Goal: Connect with others: Connect with others

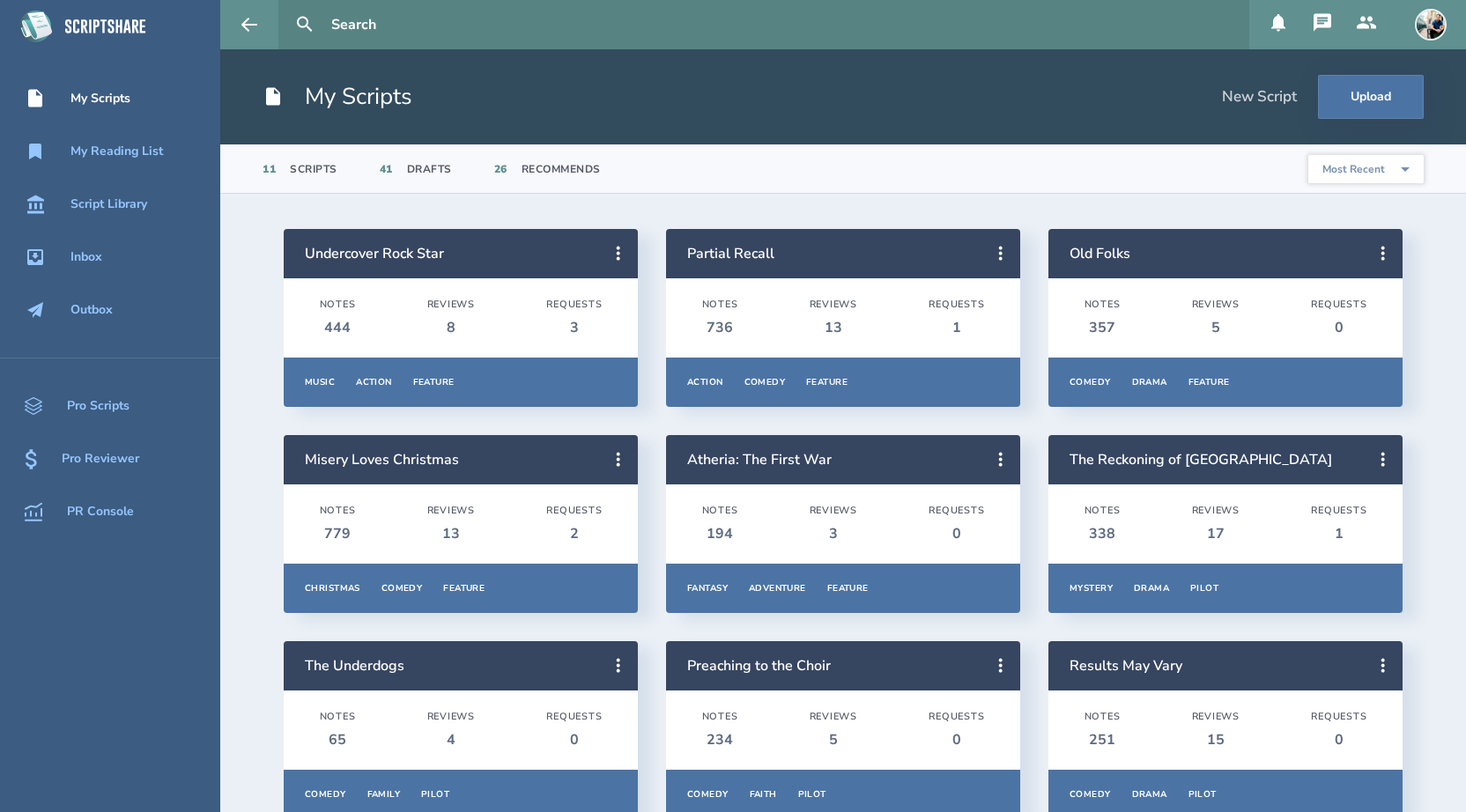
click at [1279, 27] on icon at bounding box center [1279, 23] width 14 height 17
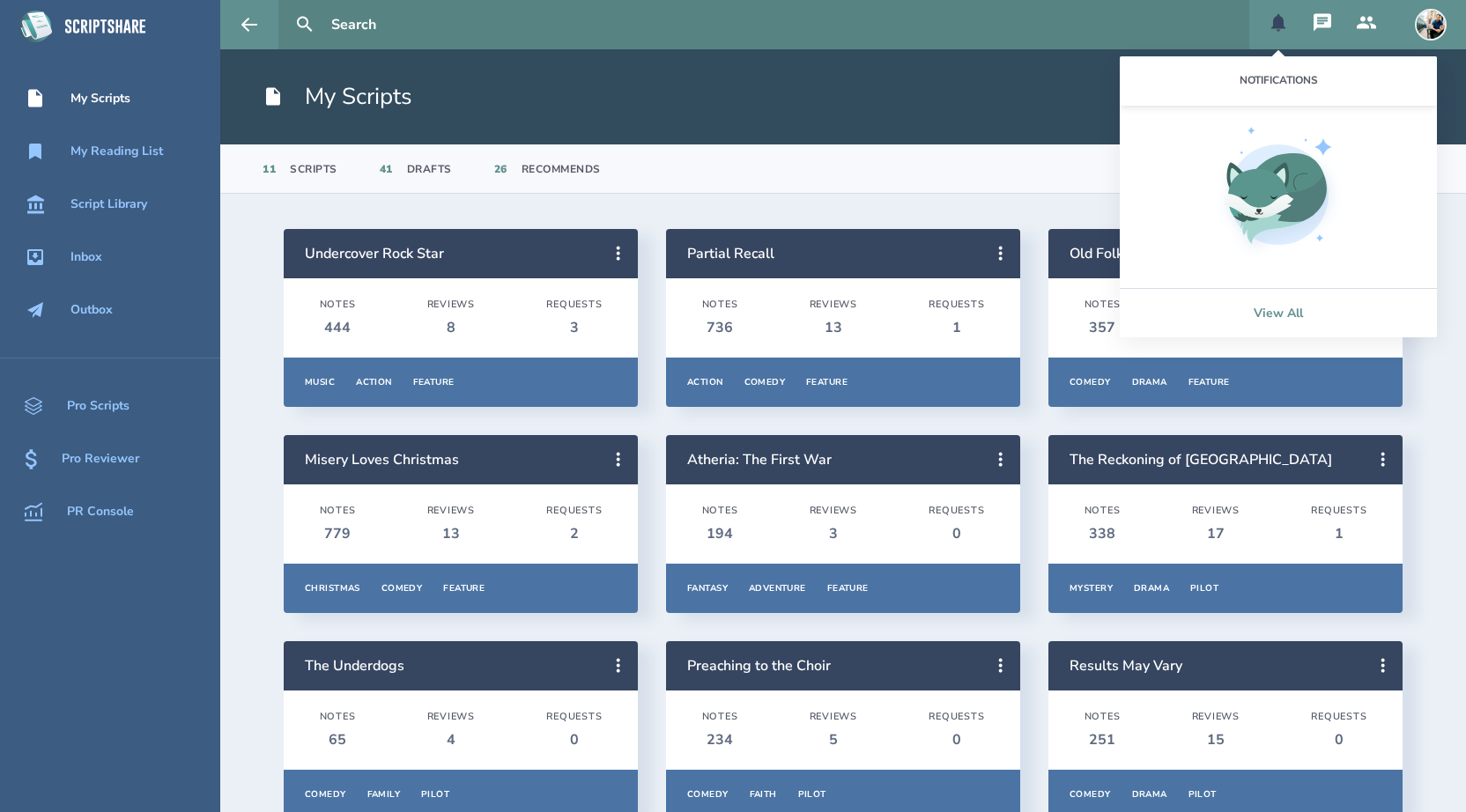
click at [1250, 313] on link "View All" at bounding box center [1279, 312] width 317 height 49
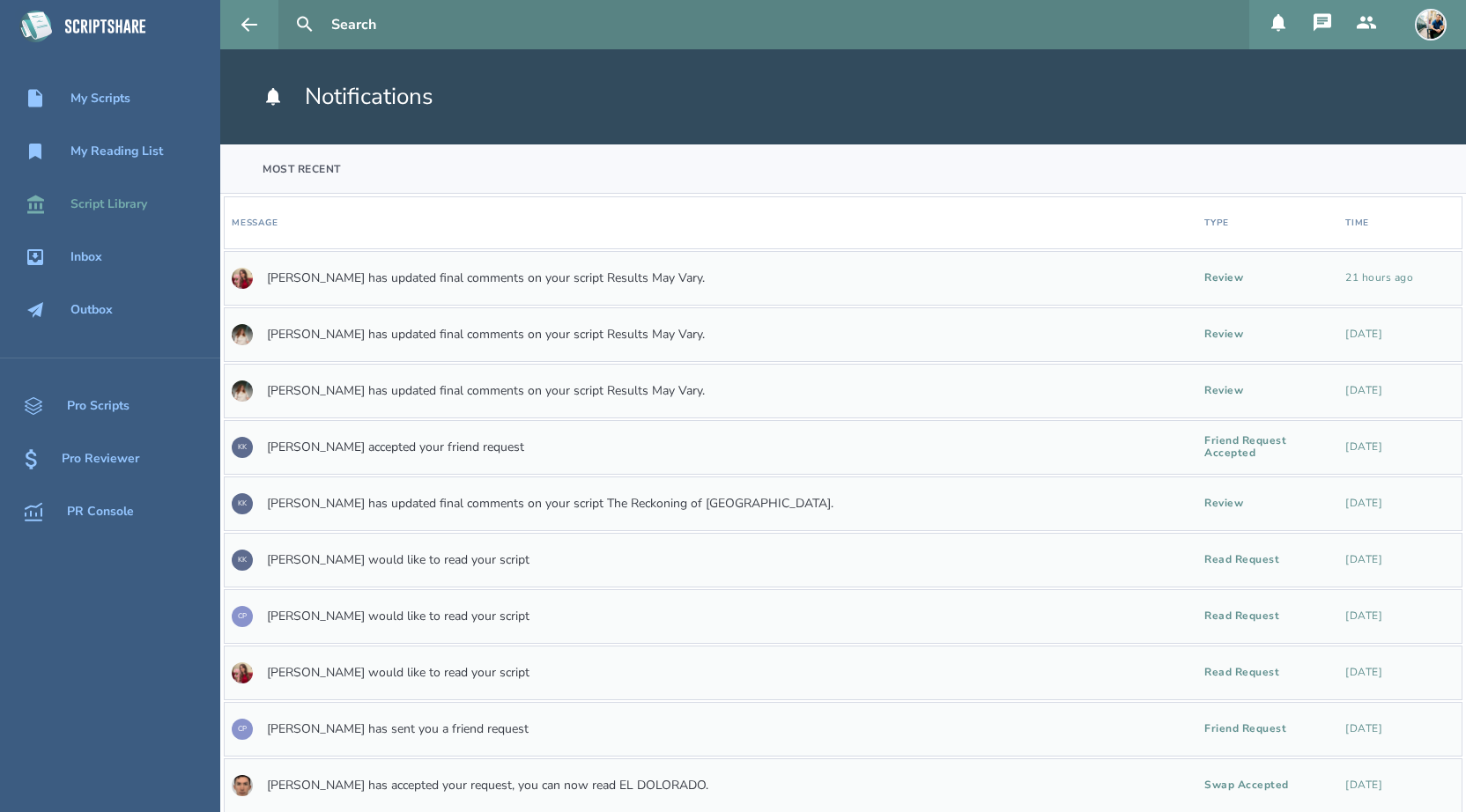
click at [113, 204] on div "Script Library" at bounding box center [109, 204] width 77 height 14
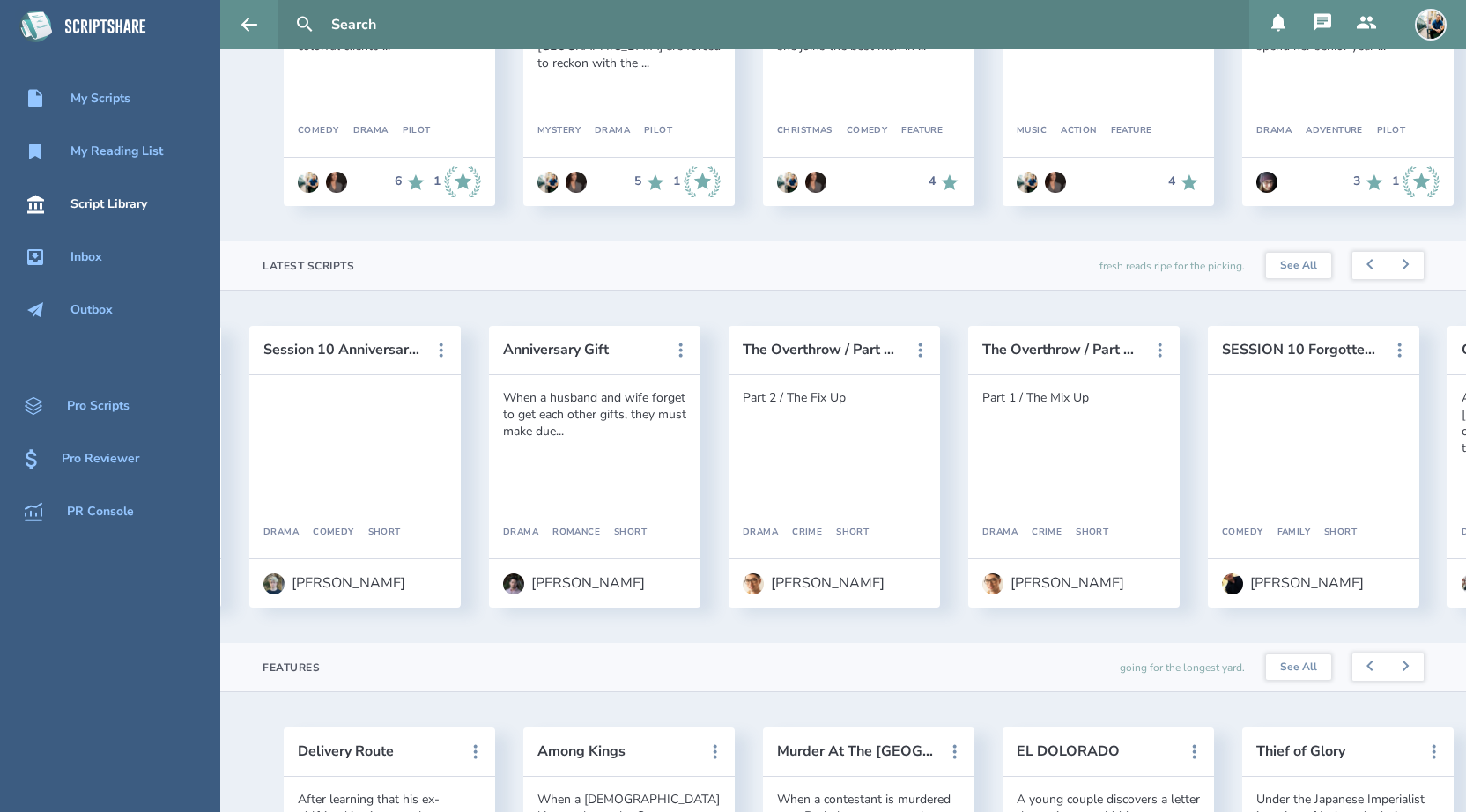
scroll to position [0, 2673]
click at [781, 581] on div "[PERSON_NAME]" at bounding box center [825, 583] width 113 height 15
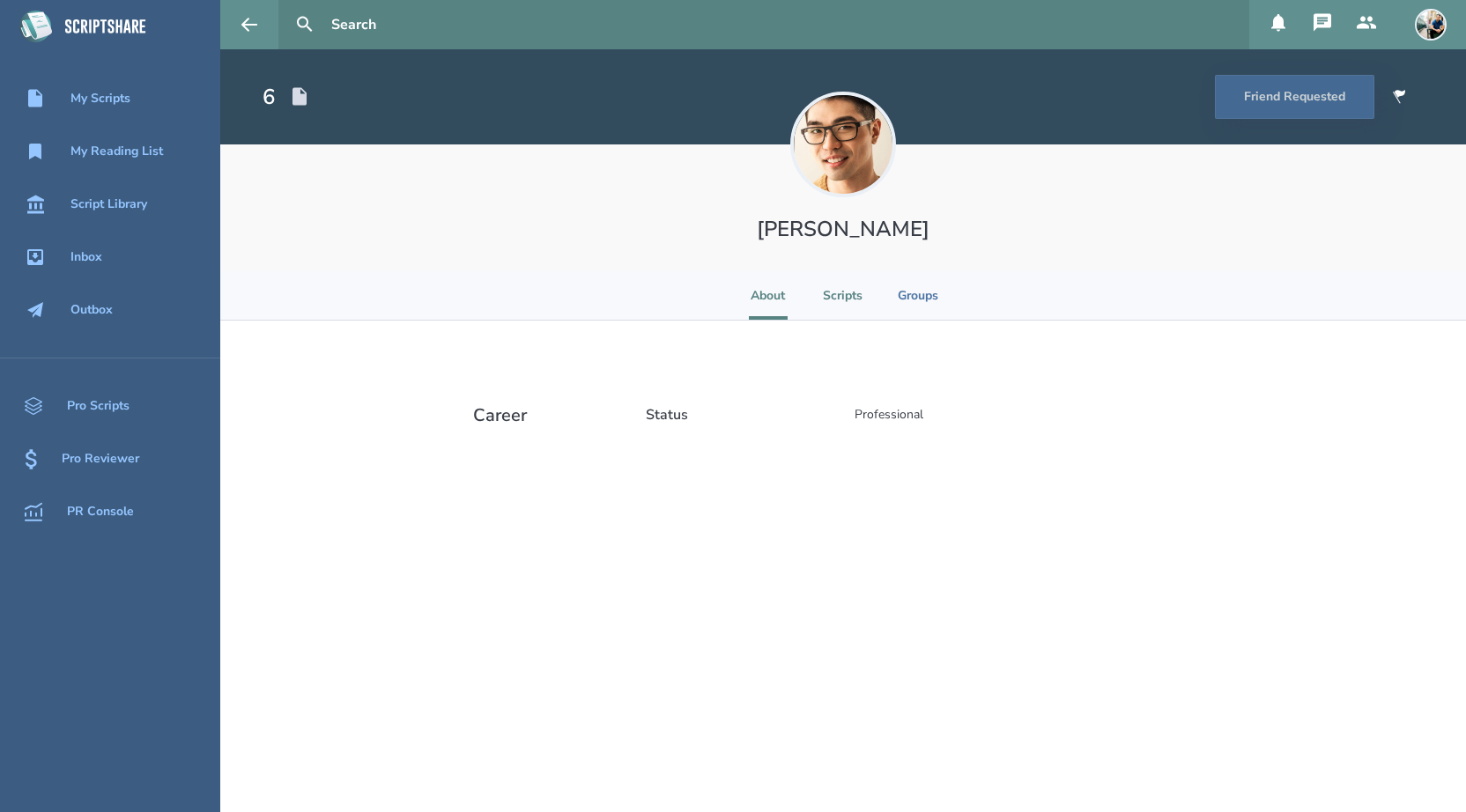
click at [853, 289] on li "Scripts" at bounding box center [842, 295] width 39 height 48
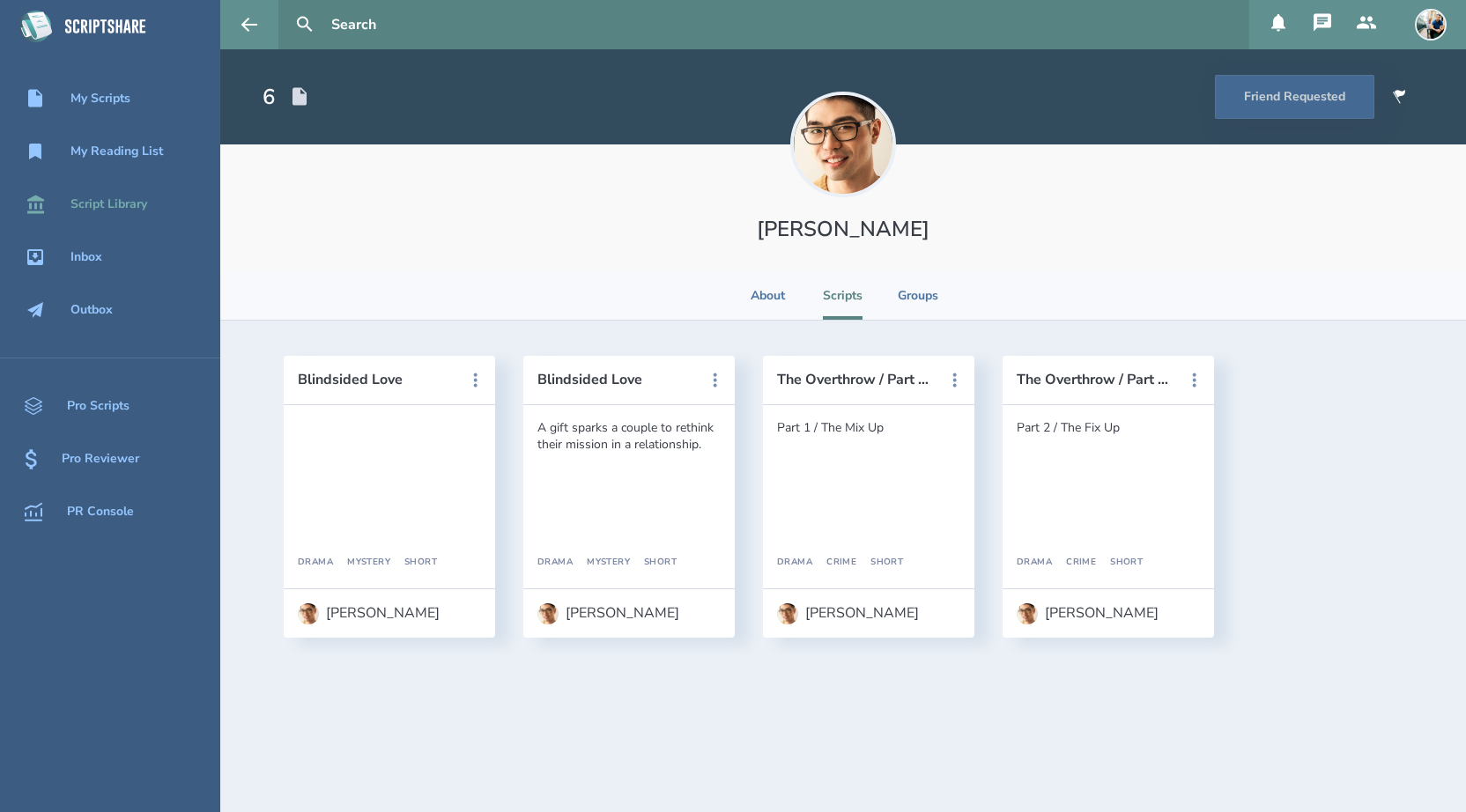
click at [116, 198] on div "Script Library" at bounding box center [109, 204] width 77 height 14
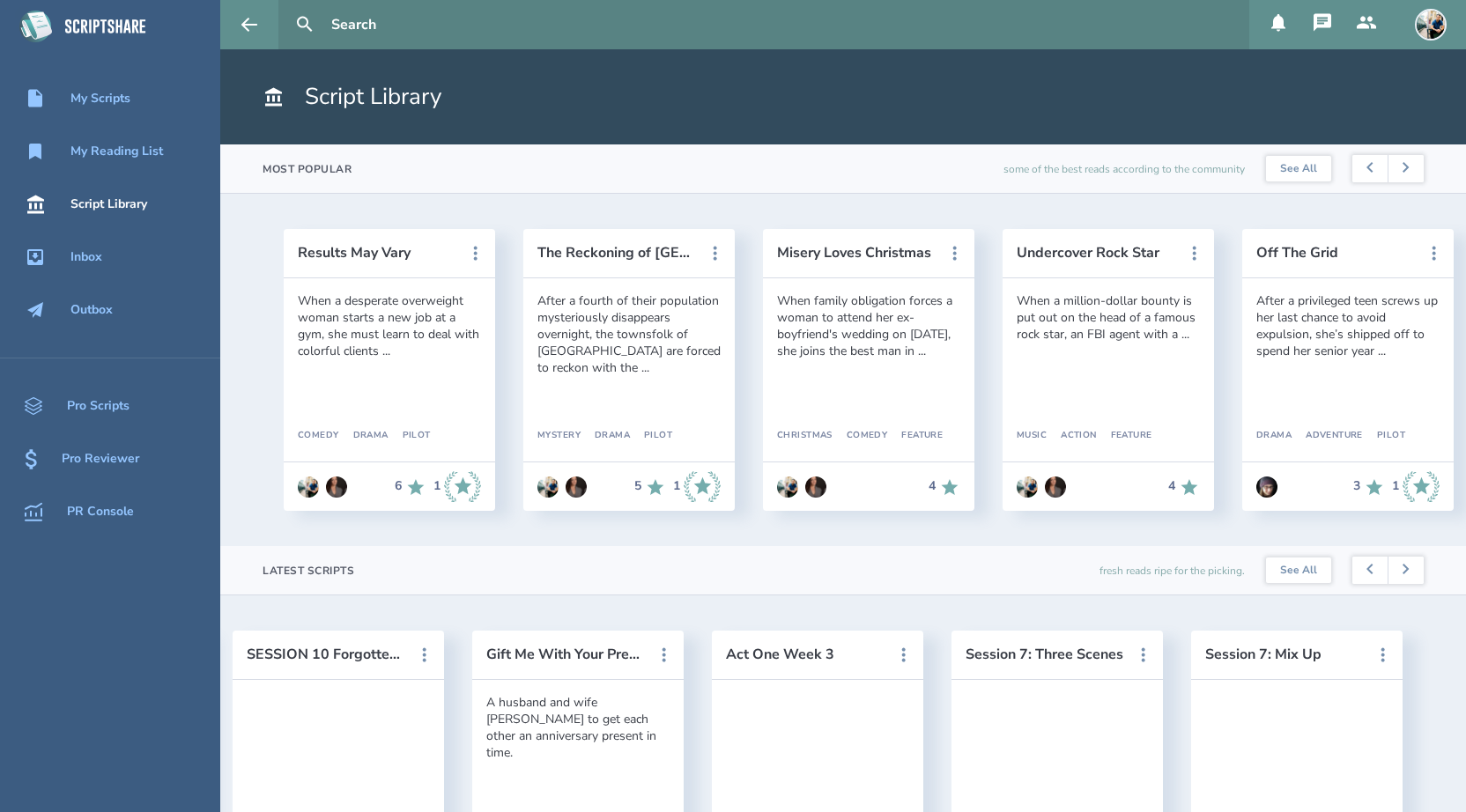
click at [445, 18] on input "text" at bounding box center [783, 24] width 918 height 49
type input "[PERSON_NAME]"
click at [286, 5] on button at bounding box center [305, 24] width 38 height 38
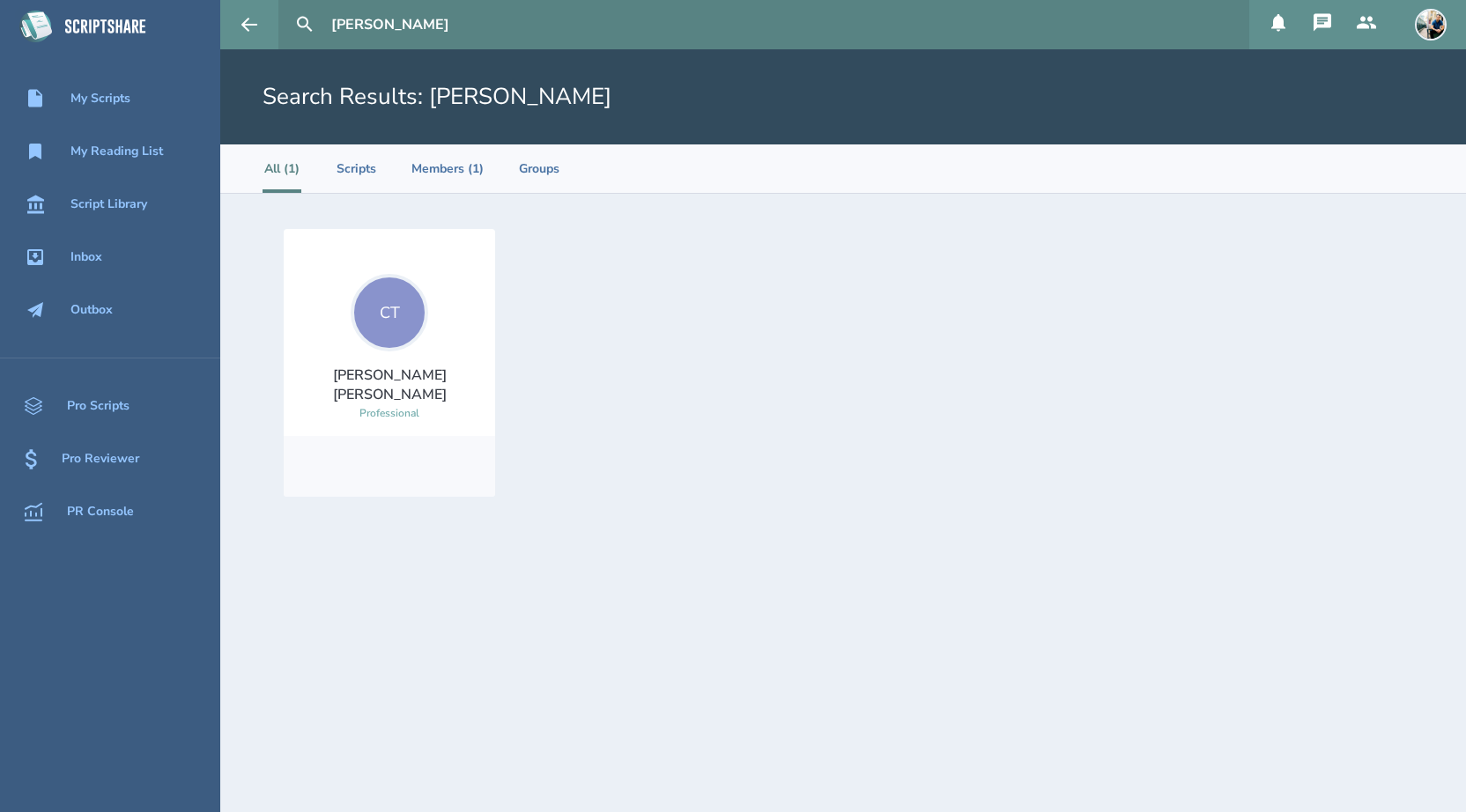
click at [409, 350] on div "CT" at bounding box center [389, 312] width 78 height 78
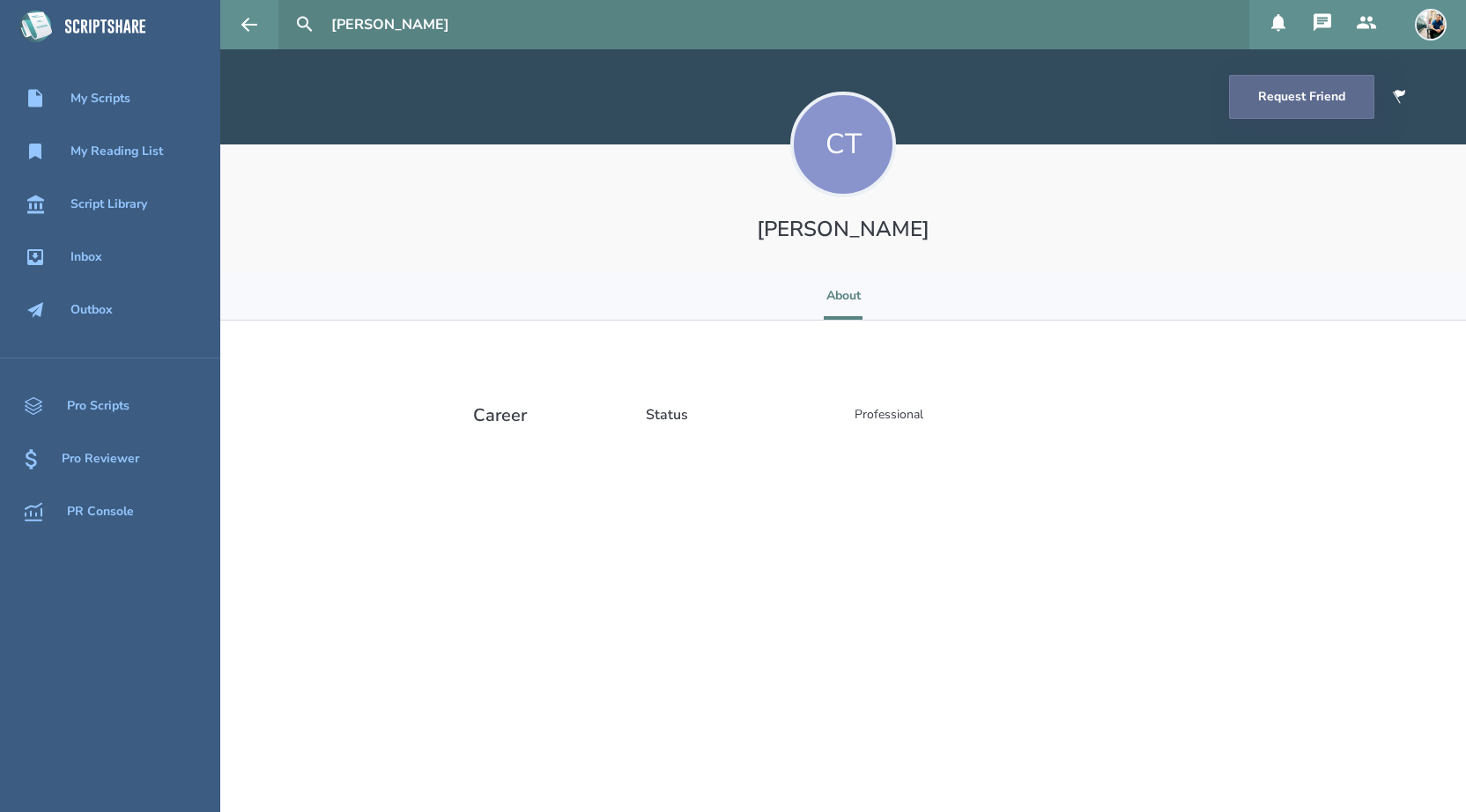
click at [1255, 107] on button "Request Friend" at bounding box center [1302, 97] width 145 height 44
click at [135, 211] on div "Script Library" at bounding box center [109, 204] width 77 height 14
